Goal: Task Accomplishment & Management: Manage account settings

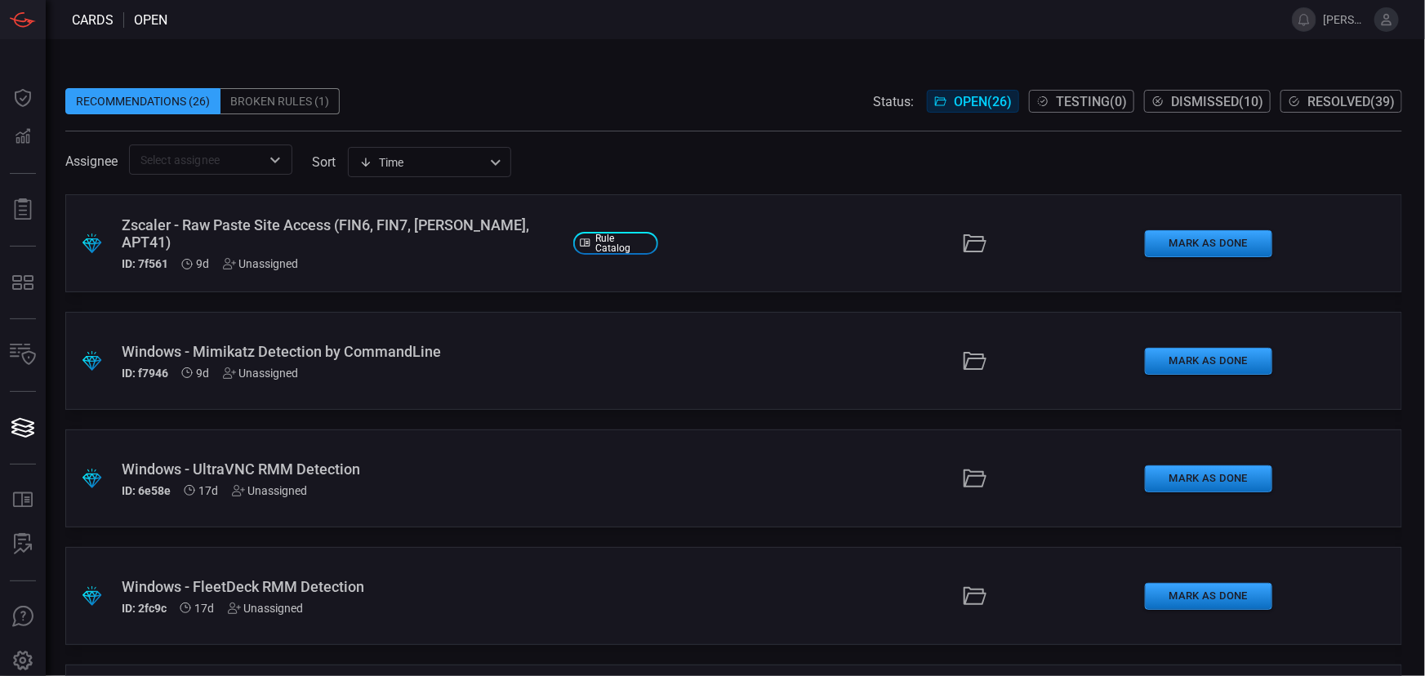
click at [1390, 24] on icon at bounding box center [1386, 19] width 11 height 11
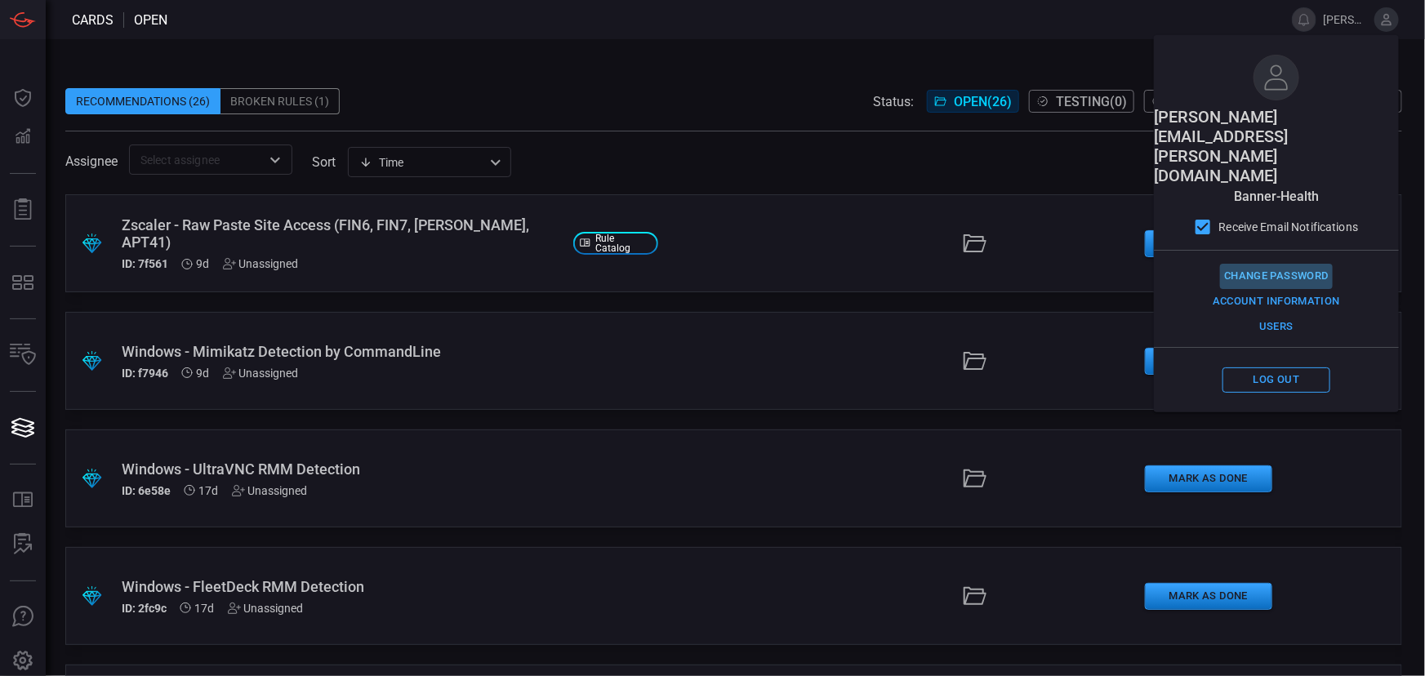
click at [1274, 264] on button "Change Password" at bounding box center [1276, 276] width 113 height 25
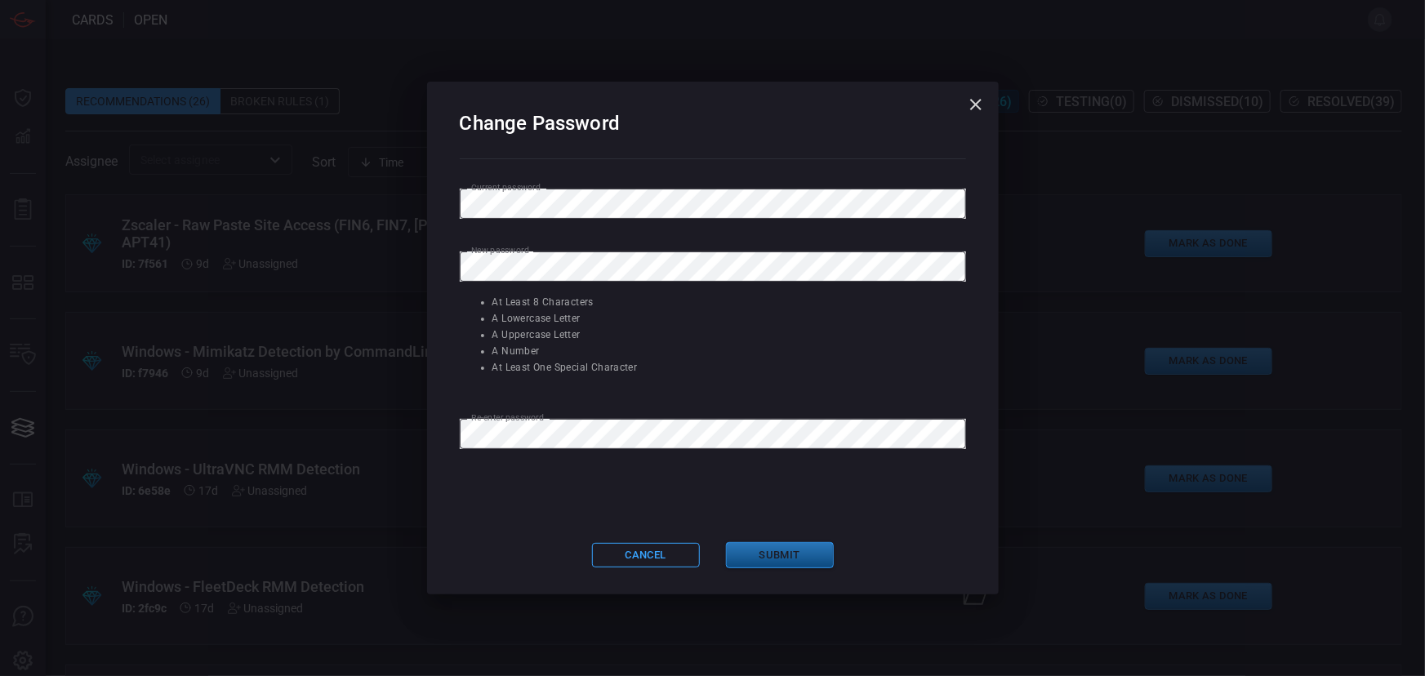
click at [785, 569] on button "Submit" at bounding box center [780, 555] width 108 height 27
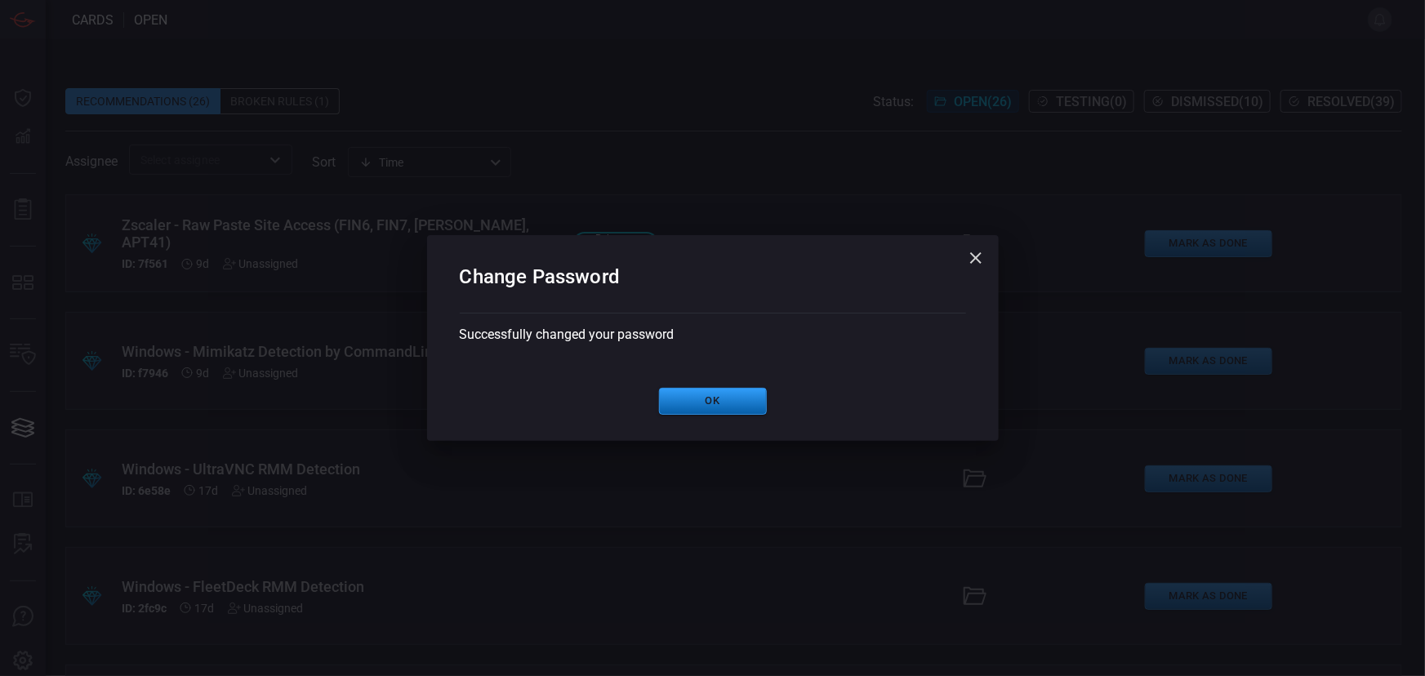
click at [741, 397] on button "Ok" at bounding box center [713, 401] width 108 height 27
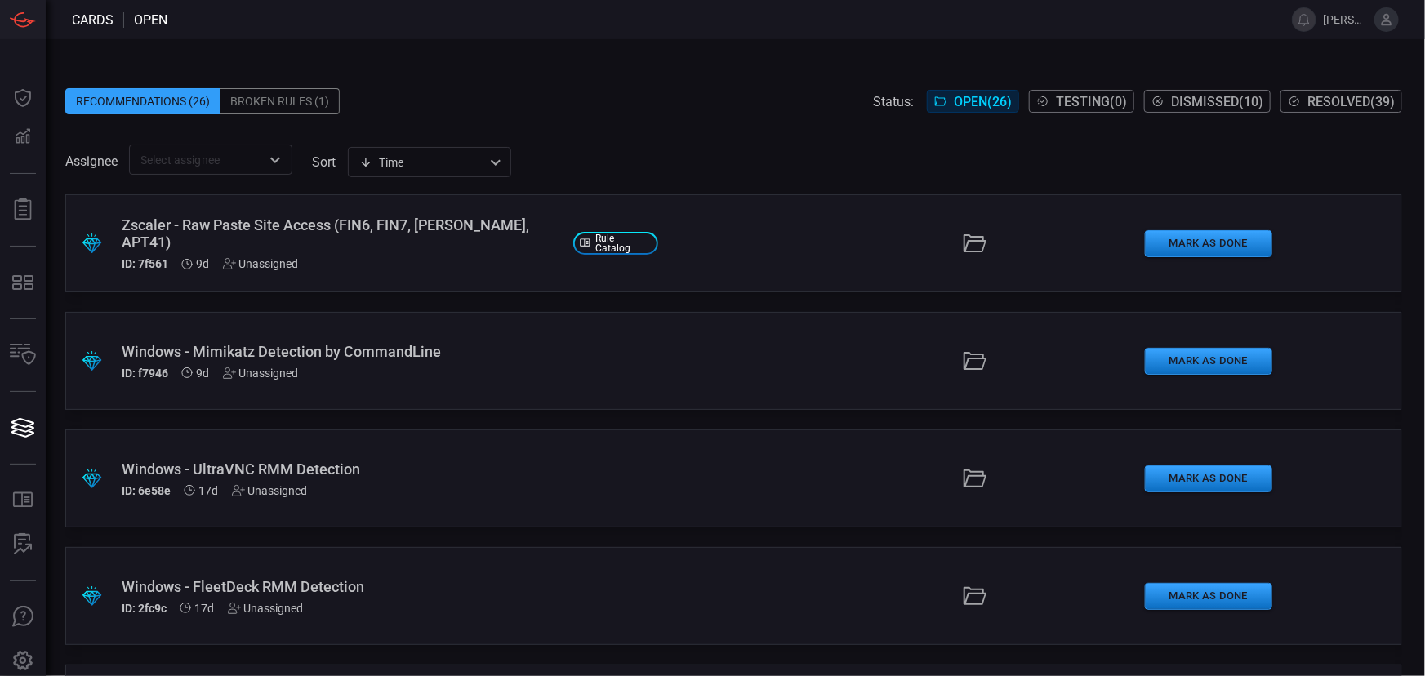
click at [1388, 18] on icon at bounding box center [1386, 19] width 11 height 11
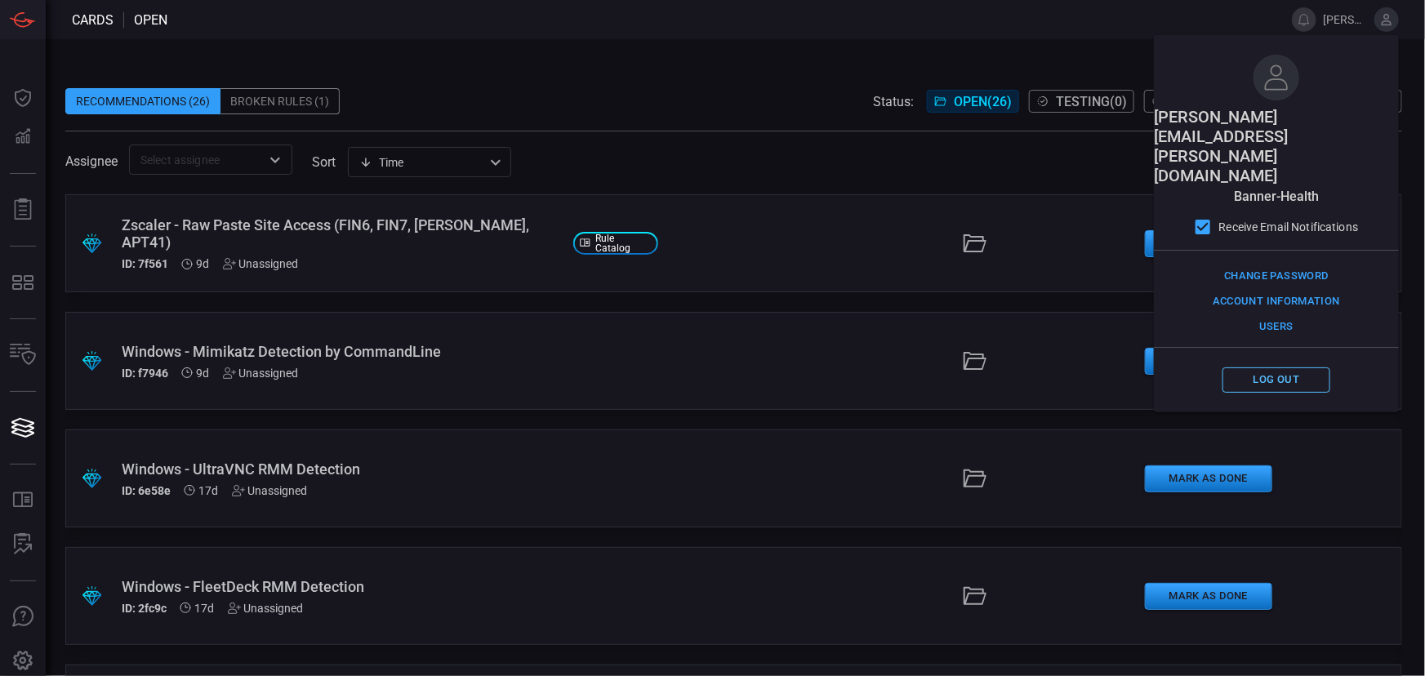
click at [1267, 367] on button "Log out" at bounding box center [1276, 379] width 108 height 25
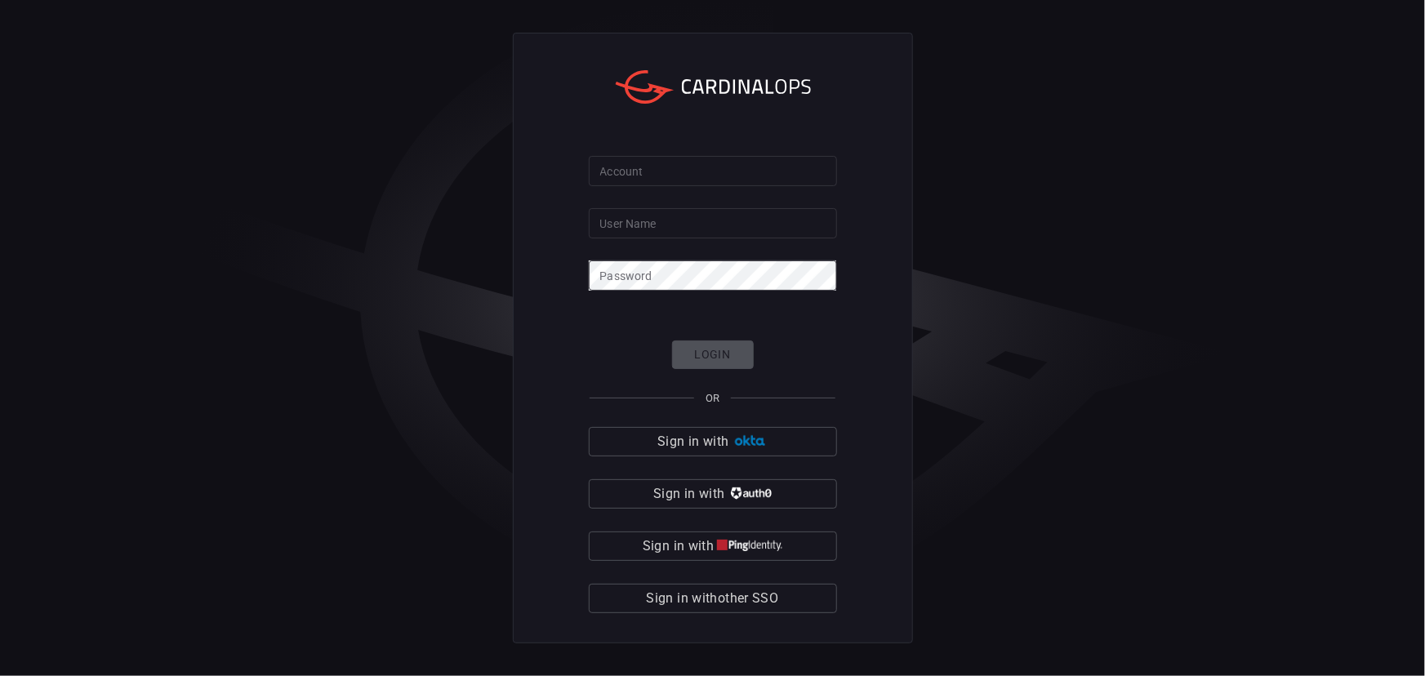
click at [643, 170] on input "Account" at bounding box center [713, 171] width 248 height 30
type input "[DOMAIN_NAME]"
click at [639, 176] on input "[DOMAIN_NAME]" at bounding box center [713, 171] width 248 height 30
drag, startPoint x: 709, startPoint y: 180, endPoint x: 395, endPoint y: 149, distance: 315.8
click at [394, 149] on div "Account [DOMAIN_NAME] Account User Name [PERSON_NAME] User Name Password Passwo…" at bounding box center [712, 338] width 1425 height 676
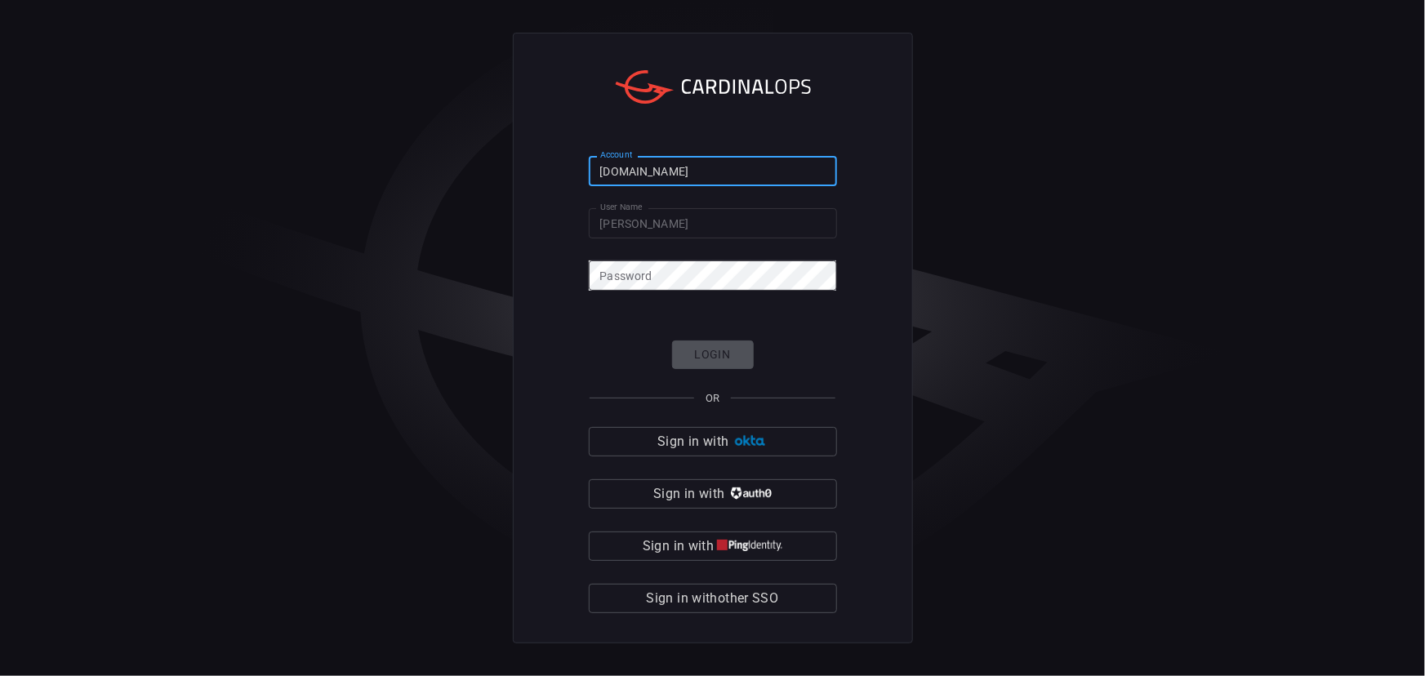
click at [675, 223] on input "[PERSON_NAME]" at bounding box center [713, 223] width 248 height 30
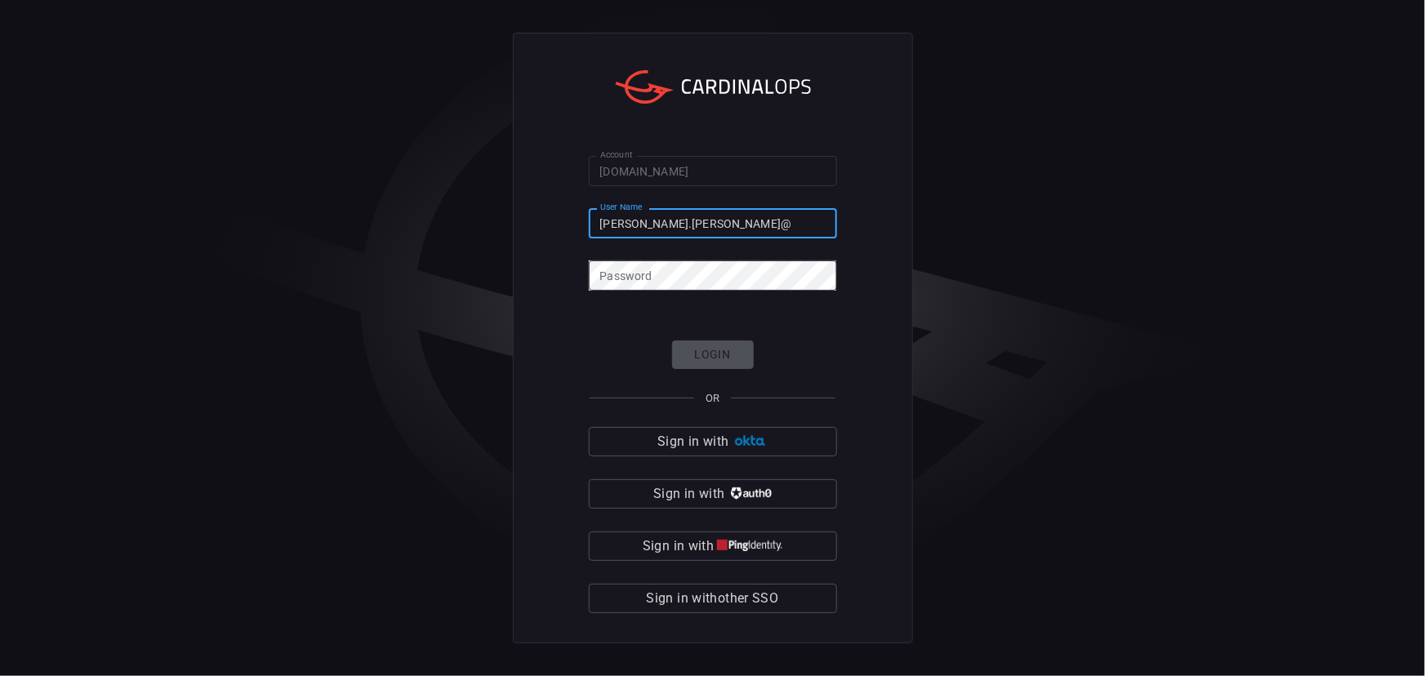
paste input "[DOMAIN_NAME]"
type input "[PERSON_NAME][EMAIL_ADDRESS][PERSON_NAME][DOMAIN_NAME]"
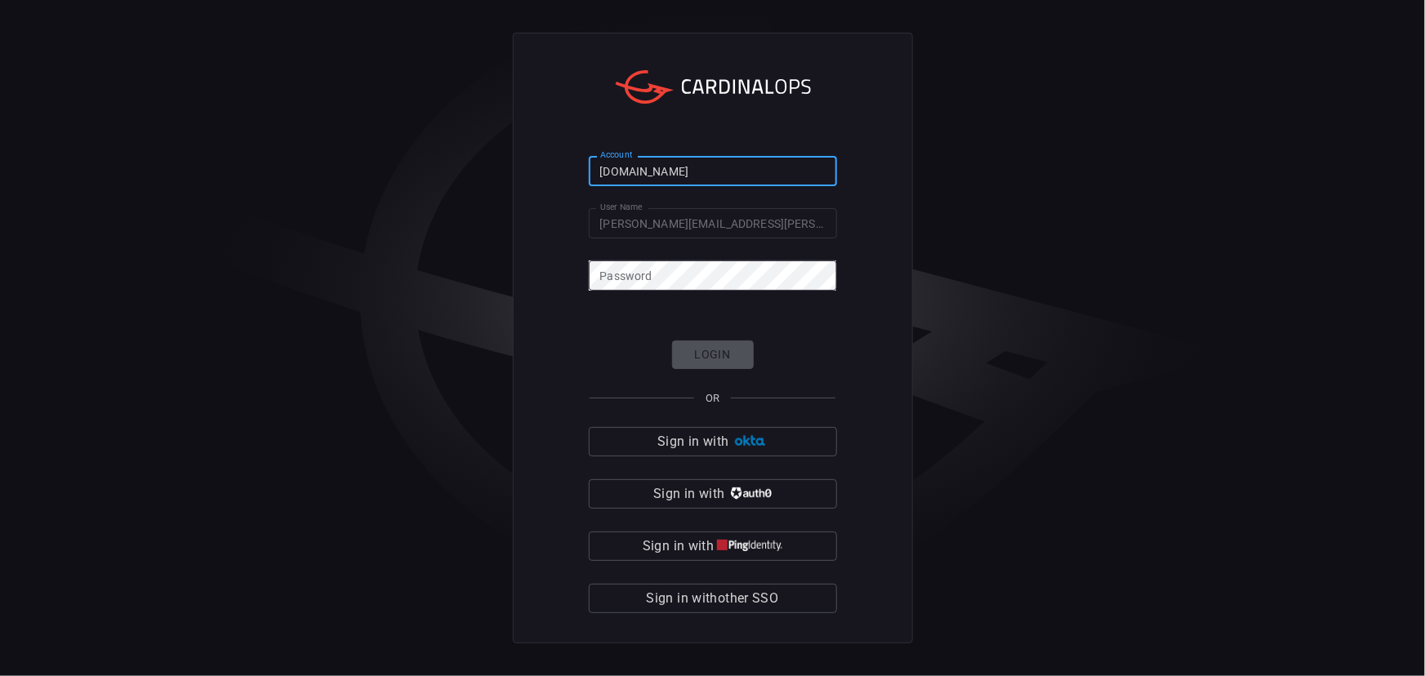
drag, startPoint x: 706, startPoint y: 171, endPoint x: 510, endPoint y: 146, distance: 197.6
click at [510, 146] on div "Account [DOMAIN_NAME] Account User Name [PERSON_NAME][EMAIL_ADDRESS][PERSON_NAM…" at bounding box center [712, 338] width 1425 height 676
click at [670, 175] on input "[DOMAIN_NAME]" at bounding box center [713, 171] width 248 height 30
click at [692, 174] on input "[DOMAIN_NAME]" at bounding box center [713, 171] width 248 height 30
click at [707, 171] on input "[DOMAIN_NAME]" at bounding box center [713, 171] width 248 height 30
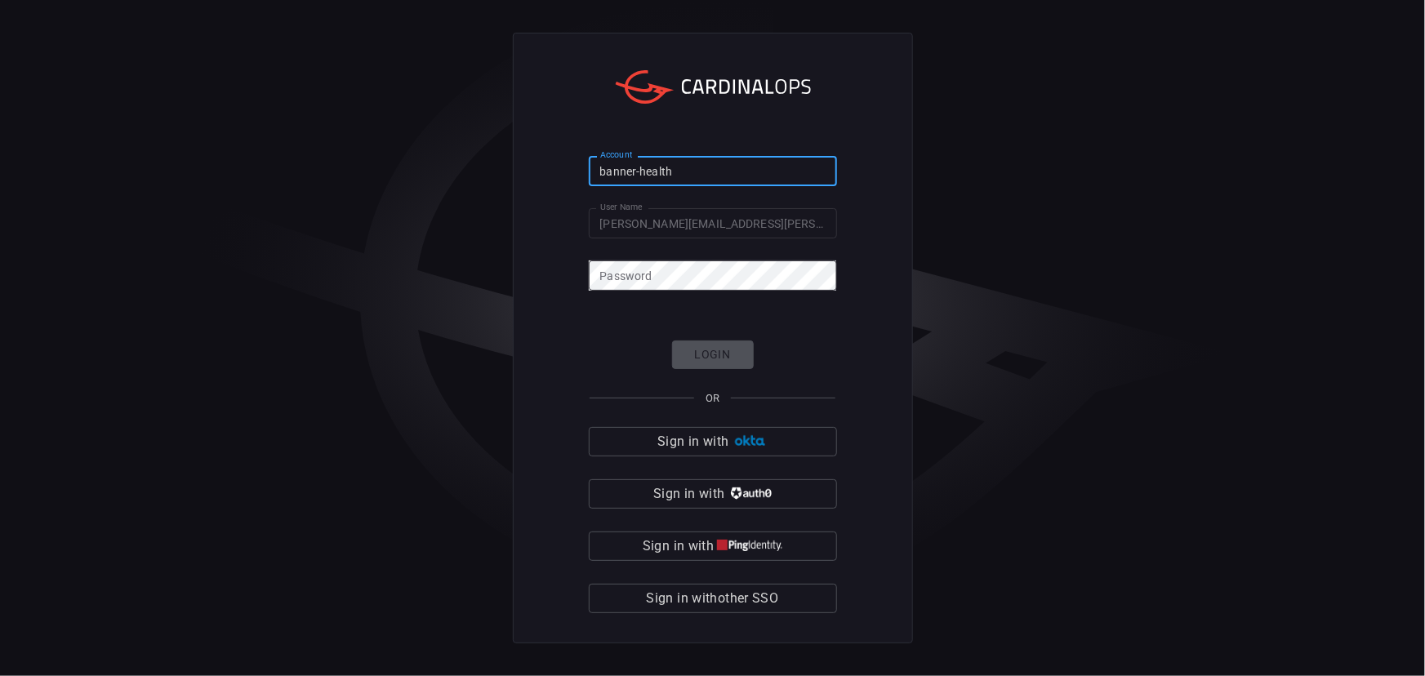
type input "banner-health"
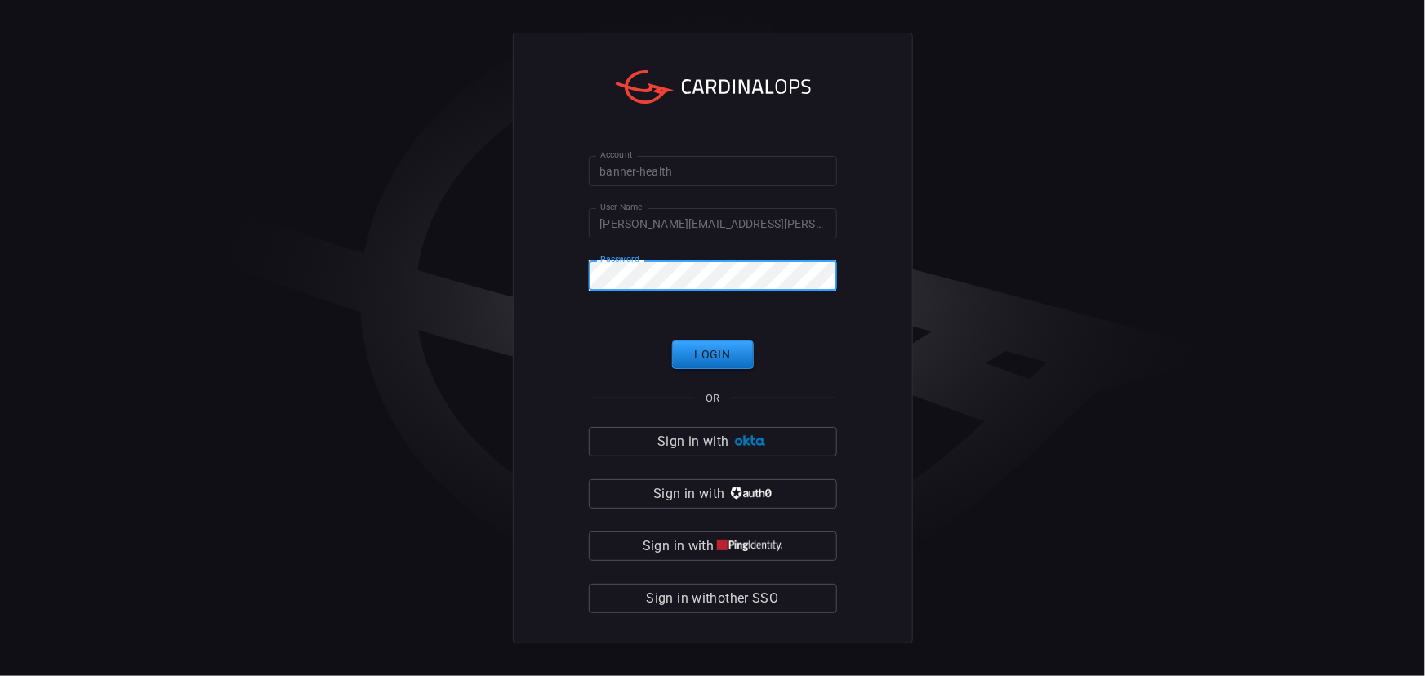
drag, startPoint x: 1346, startPoint y: 0, endPoint x: 1148, endPoint y: 438, distance: 480.5
click at [1148, 438] on div "Account banner-health Account User Name [PERSON_NAME][EMAIL_ADDRESS][PERSON_NAM…" at bounding box center [712, 338] width 1425 height 676
click at [725, 347] on button "Login" at bounding box center [713, 354] width 82 height 29
